Goal: Communication & Community: Answer question/provide support

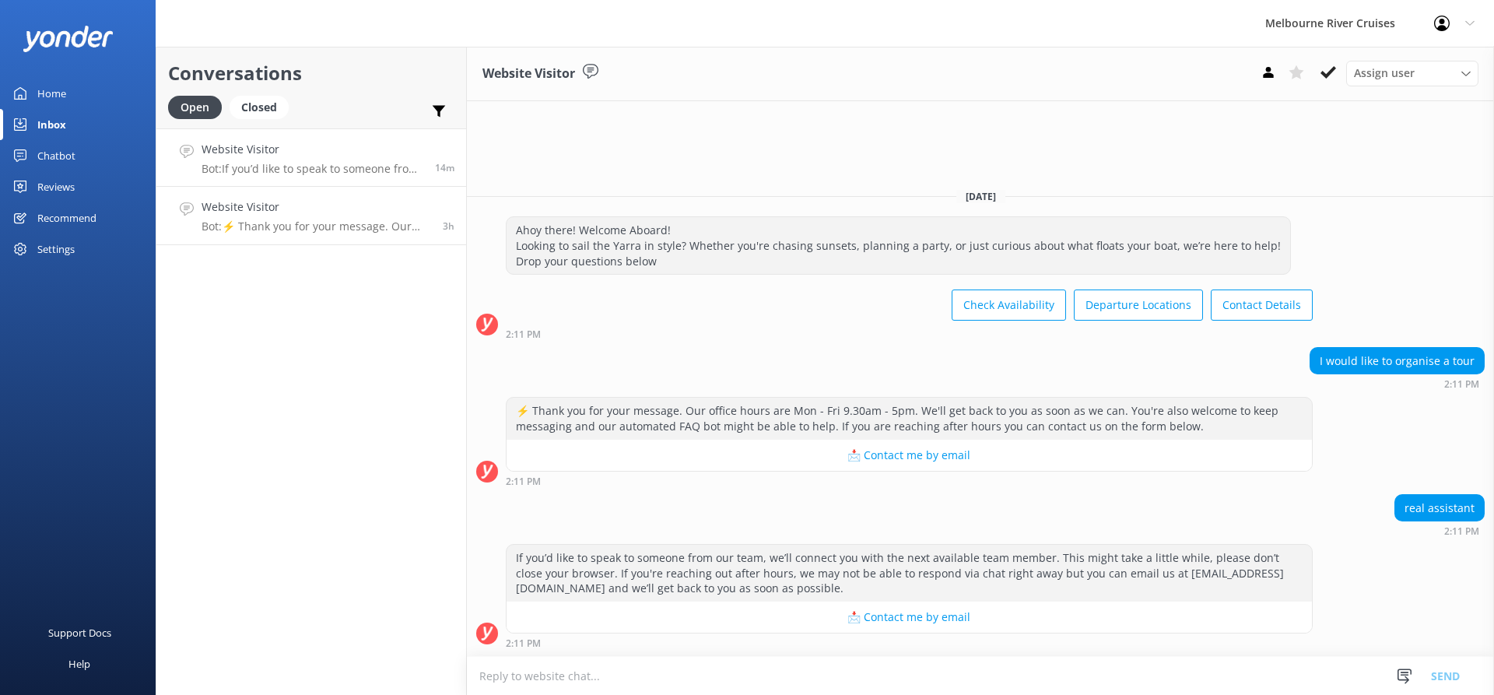
click at [374, 221] on p "Bot: ⚡ Thank you for your message. Our office hours are Mon - Fri 9.30am - 5pm.…" at bounding box center [317, 226] width 230 height 14
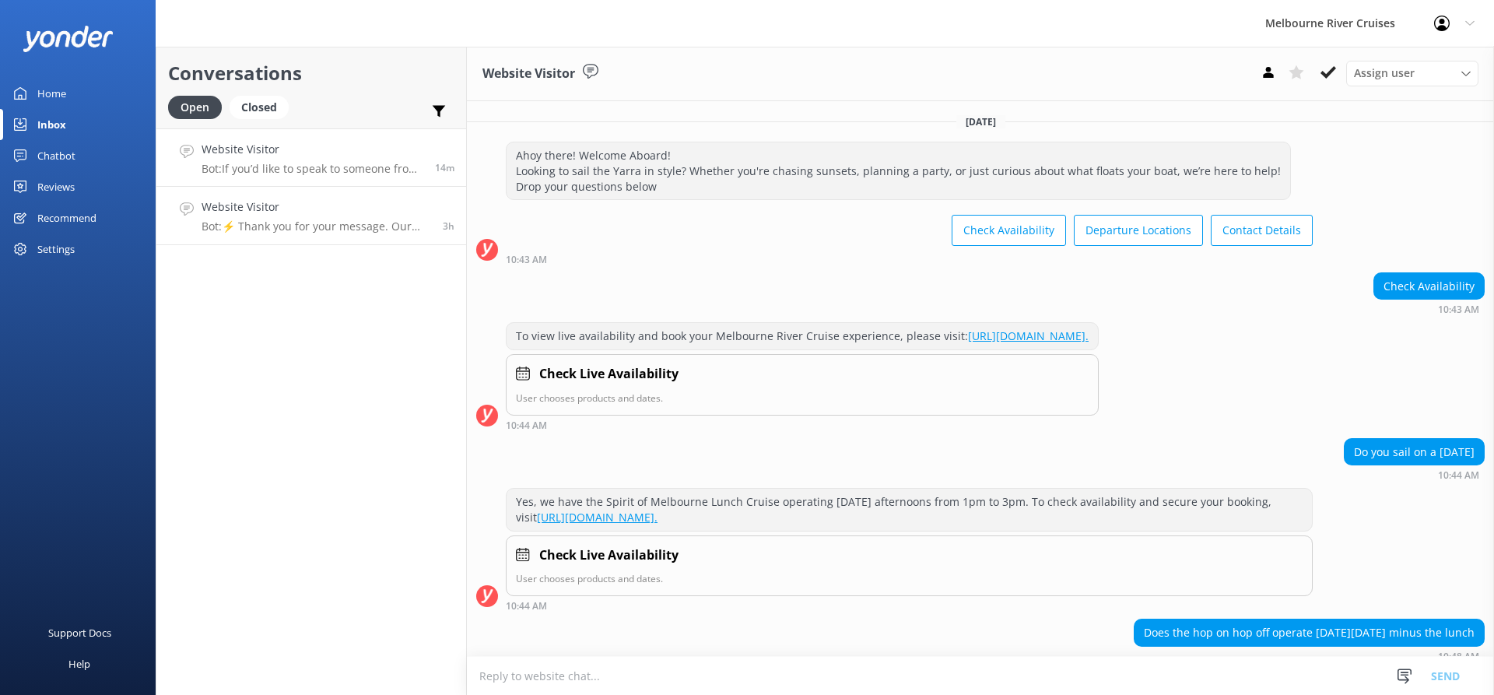
scroll to position [125, 0]
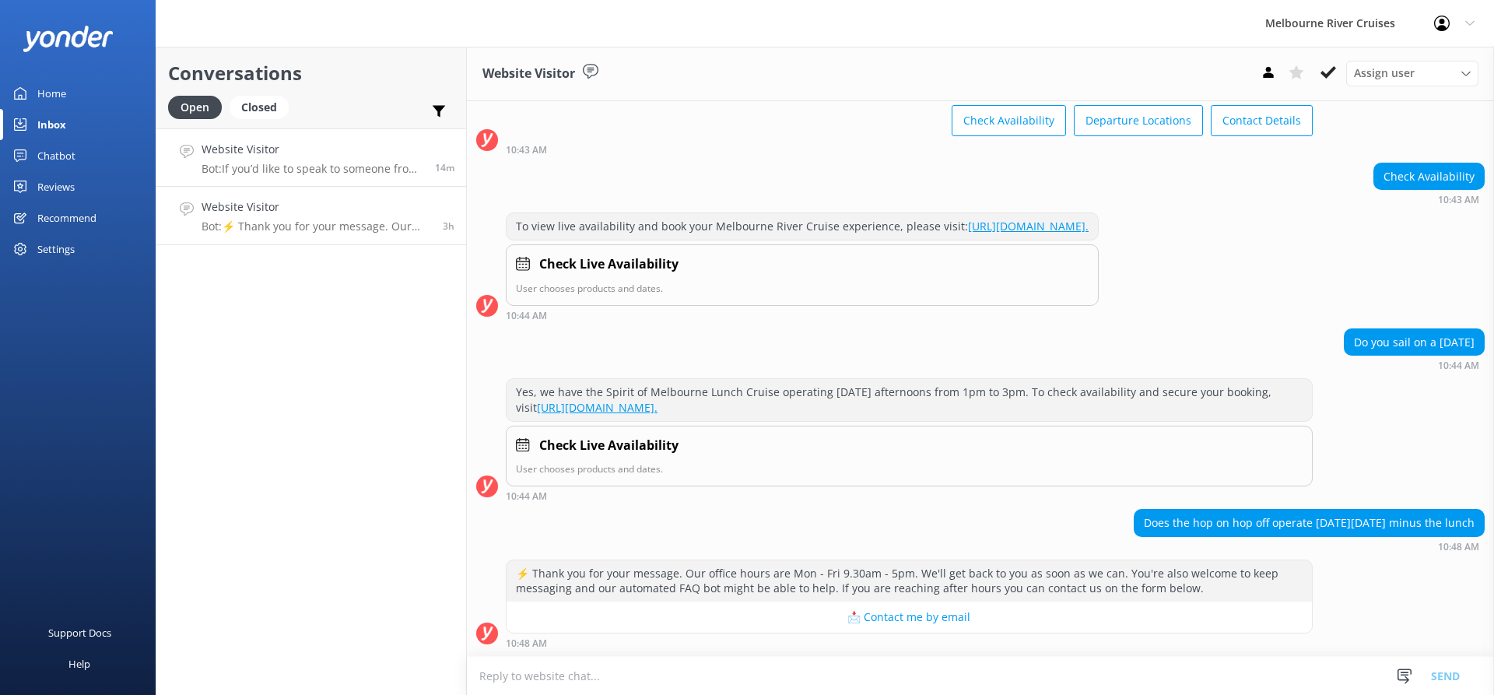
click at [380, 158] on h4 "Website Visitor" at bounding box center [313, 149] width 222 height 17
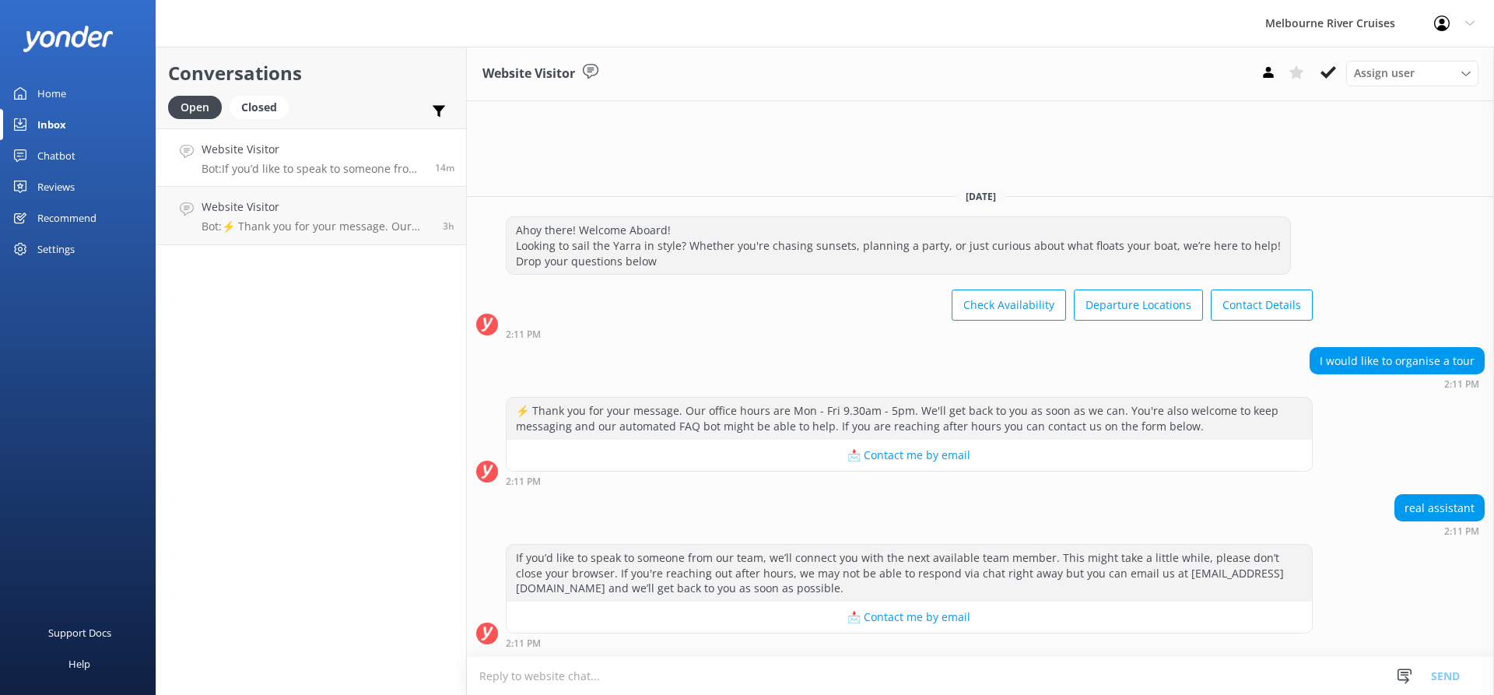
click at [321, 157] on h4 "Website Visitor" at bounding box center [313, 149] width 222 height 17
click at [1431, 79] on div "Assign user" at bounding box center [1412, 73] width 125 height 17
click at [1384, 201] on div "[PERSON_NAME] Okmasich" at bounding box center [1415, 200] width 121 height 16
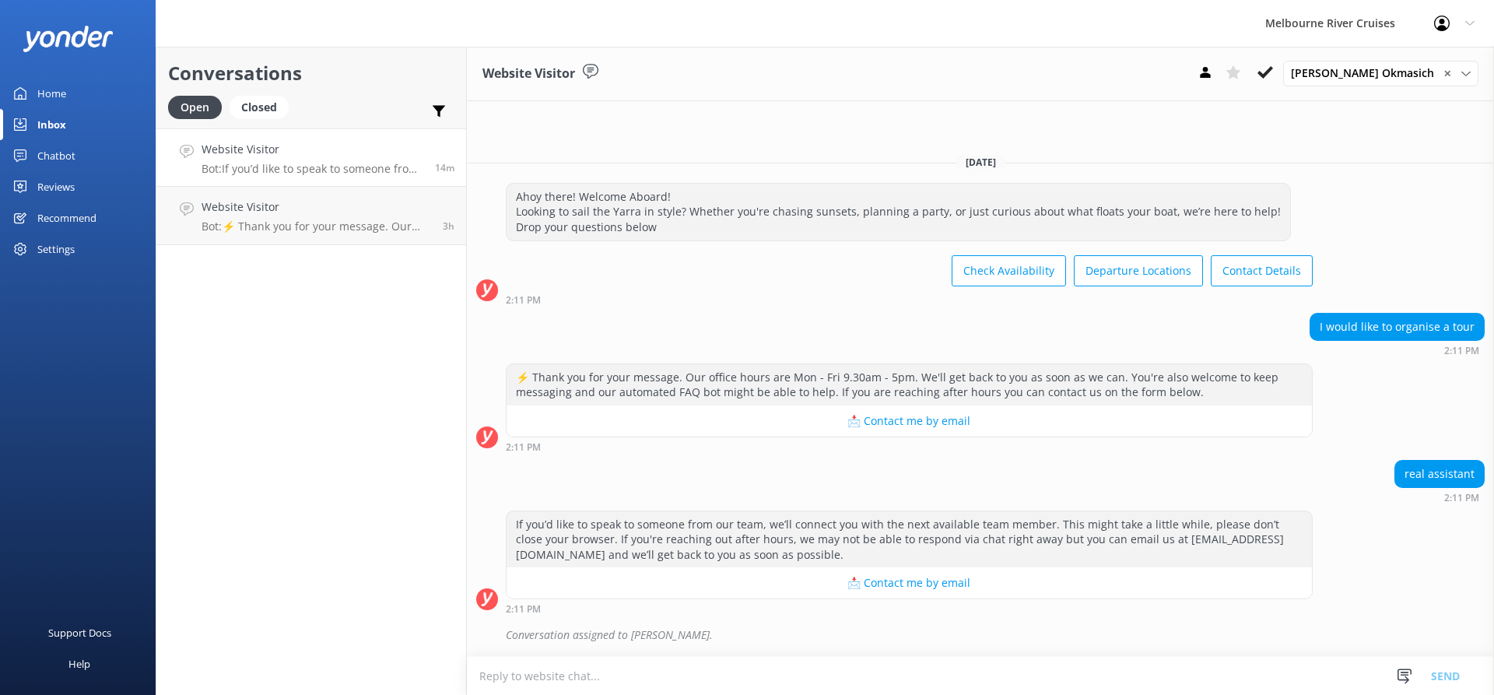
click at [610, 674] on textarea at bounding box center [980, 676] width 1027 height 38
type textarea "H"
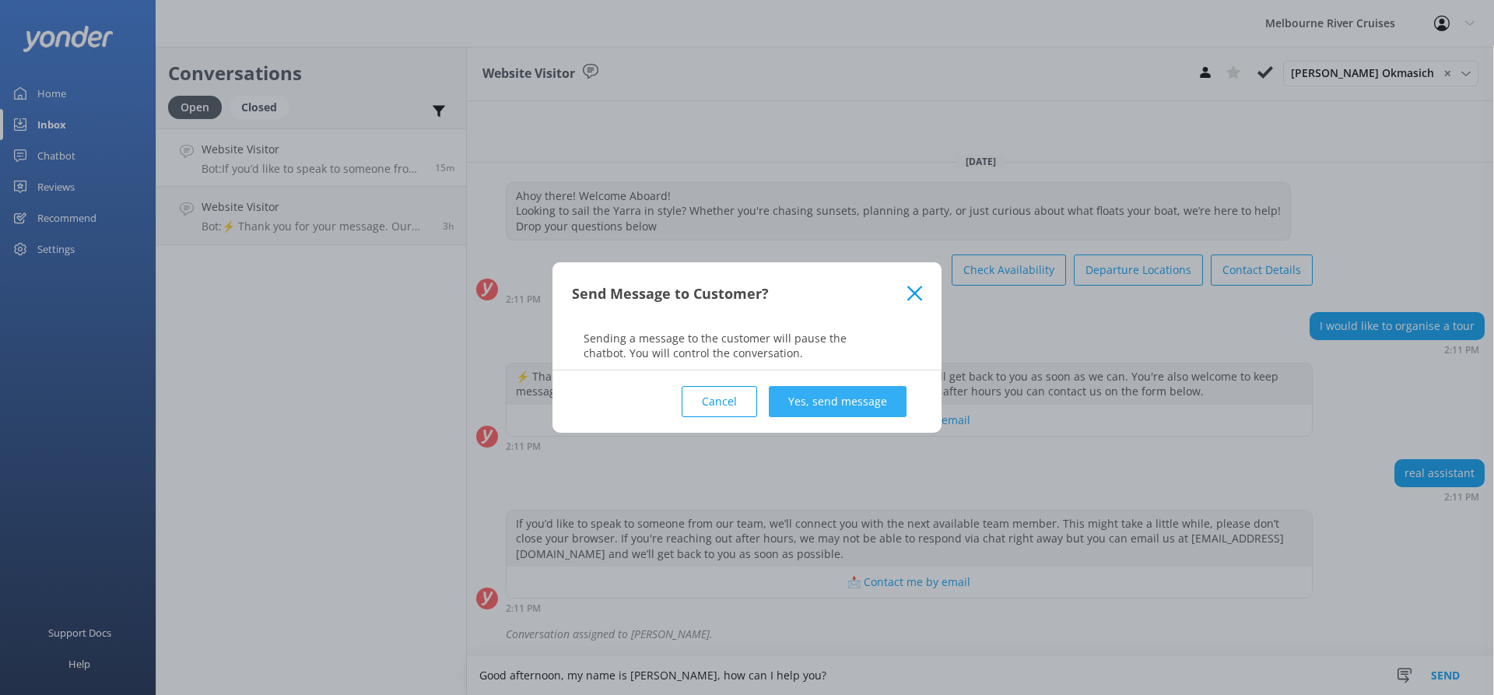
type textarea "Good afternoon, my name is [PERSON_NAME], how can I help you?"
click at [861, 404] on button "Yes, send message" at bounding box center [838, 401] width 138 height 31
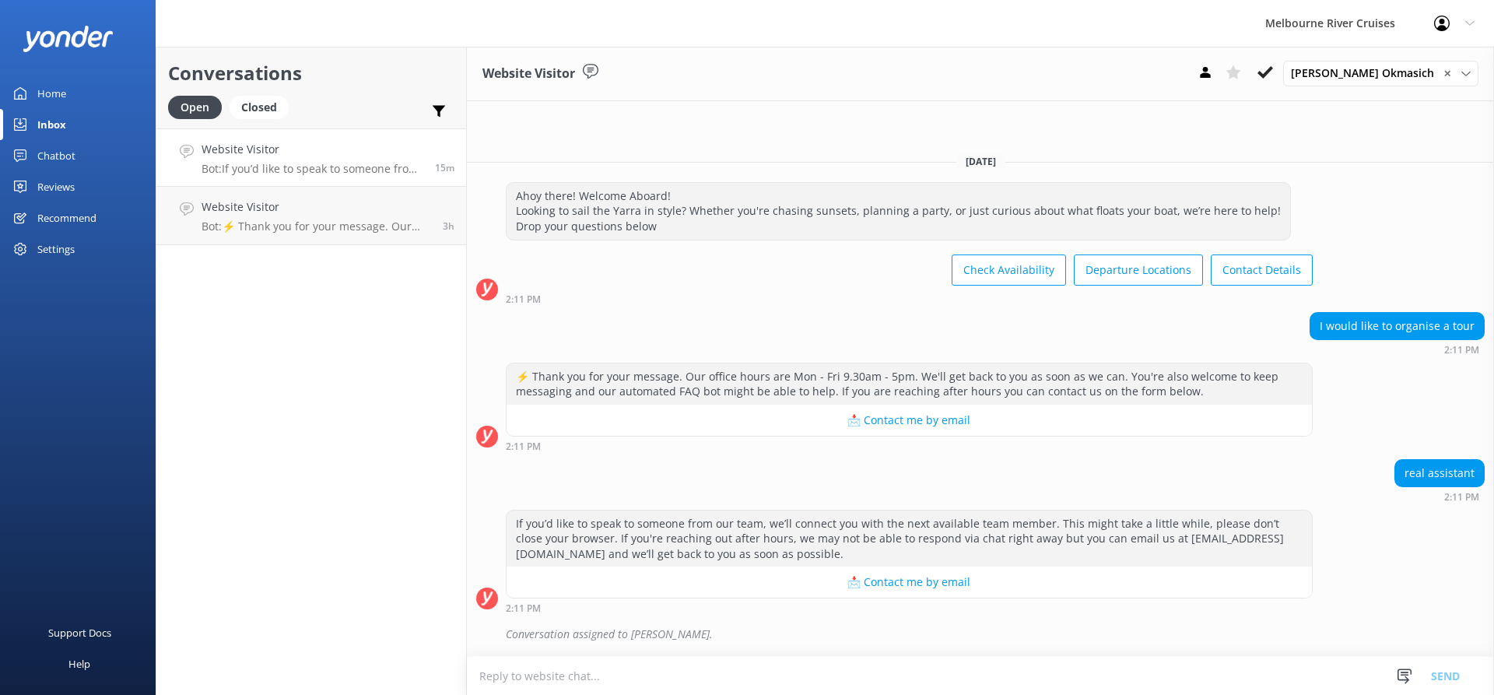
scroll to position [60, 0]
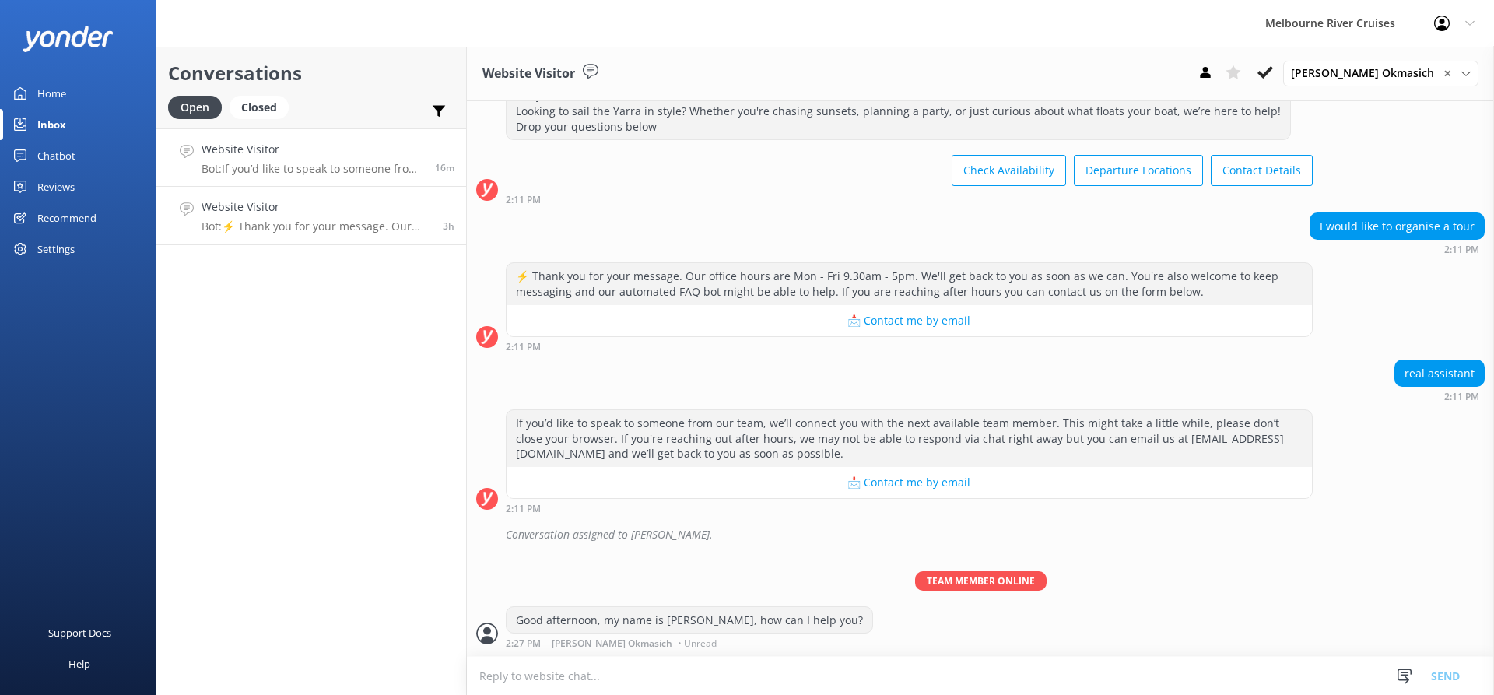
click at [347, 212] on h4 "Website Visitor" at bounding box center [317, 206] width 230 height 17
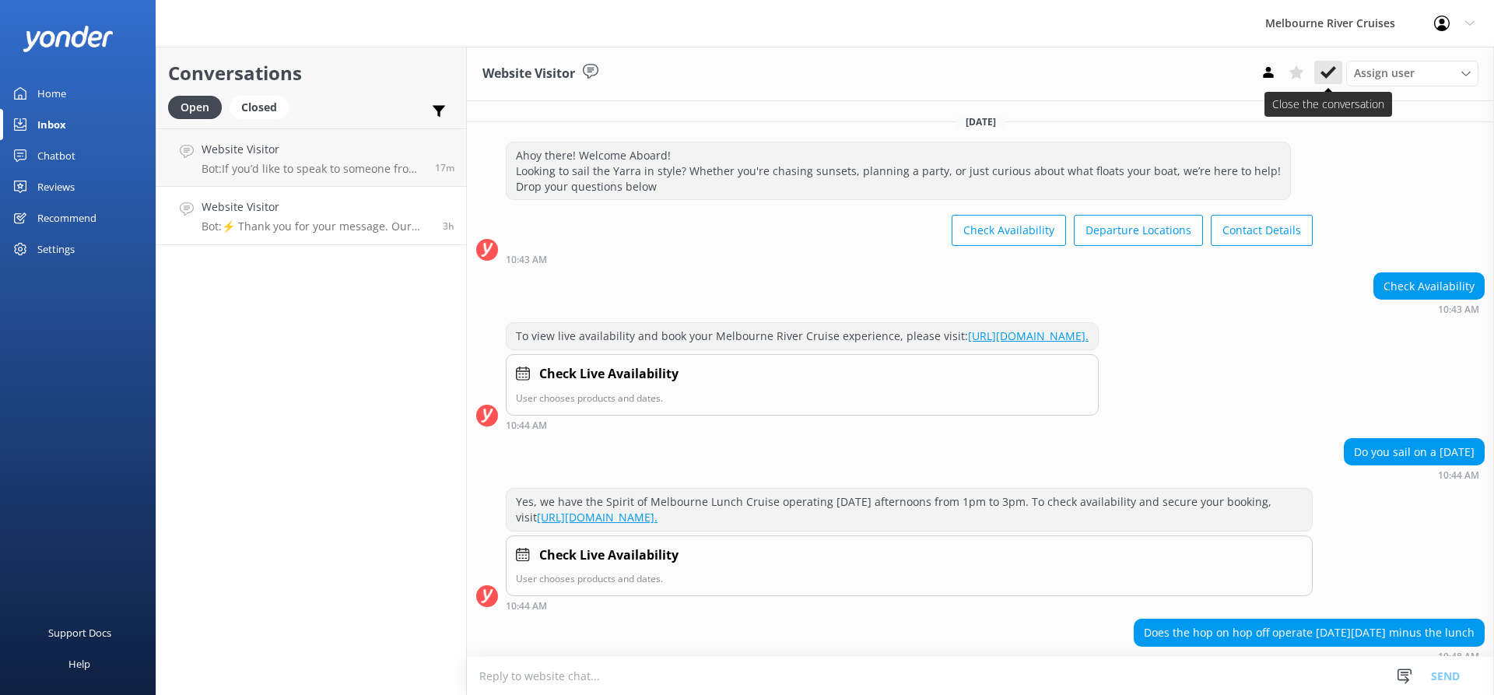
click at [1330, 75] on use at bounding box center [1329, 72] width 16 height 12
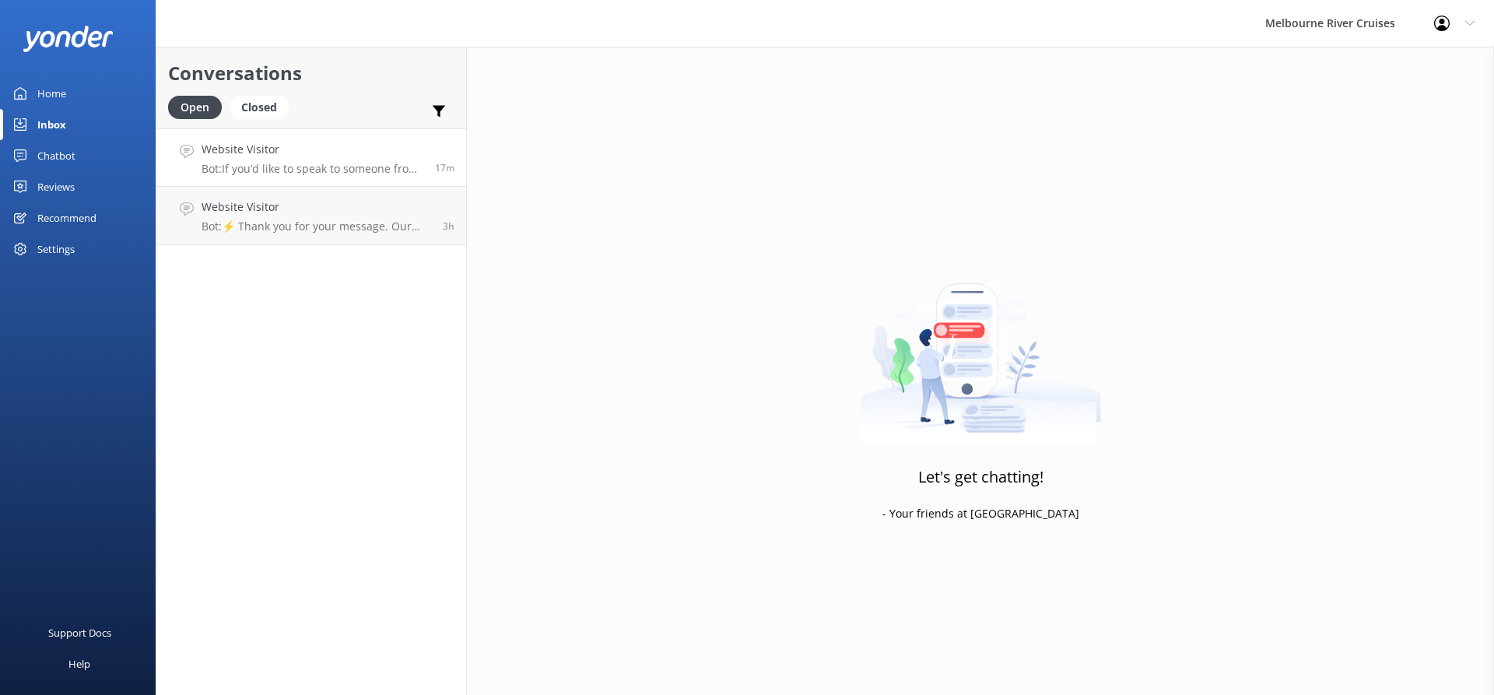
click at [326, 150] on h4 "Website Visitor" at bounding box center [313, 149] width 222 height 17
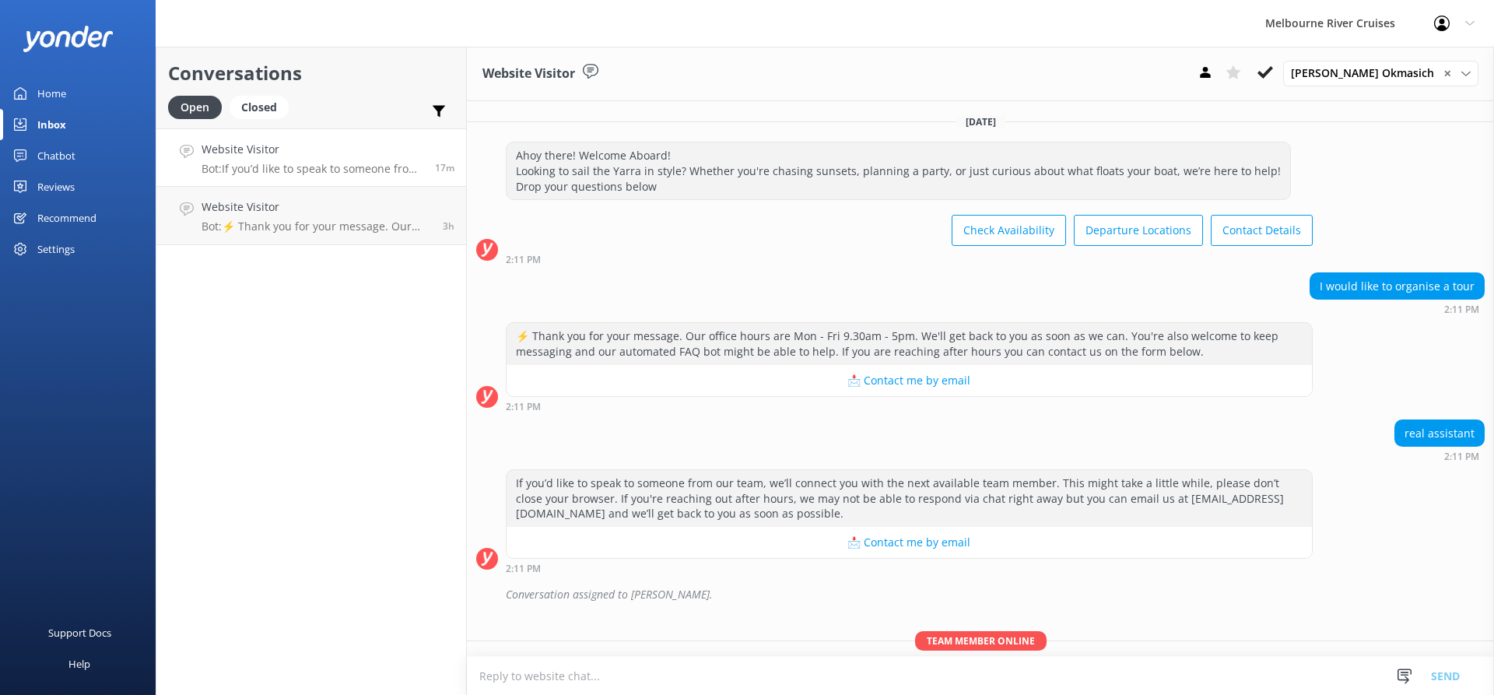
scroll to position [60, 0]
